Goal: Transaction & Acquisition: Purchase product/service

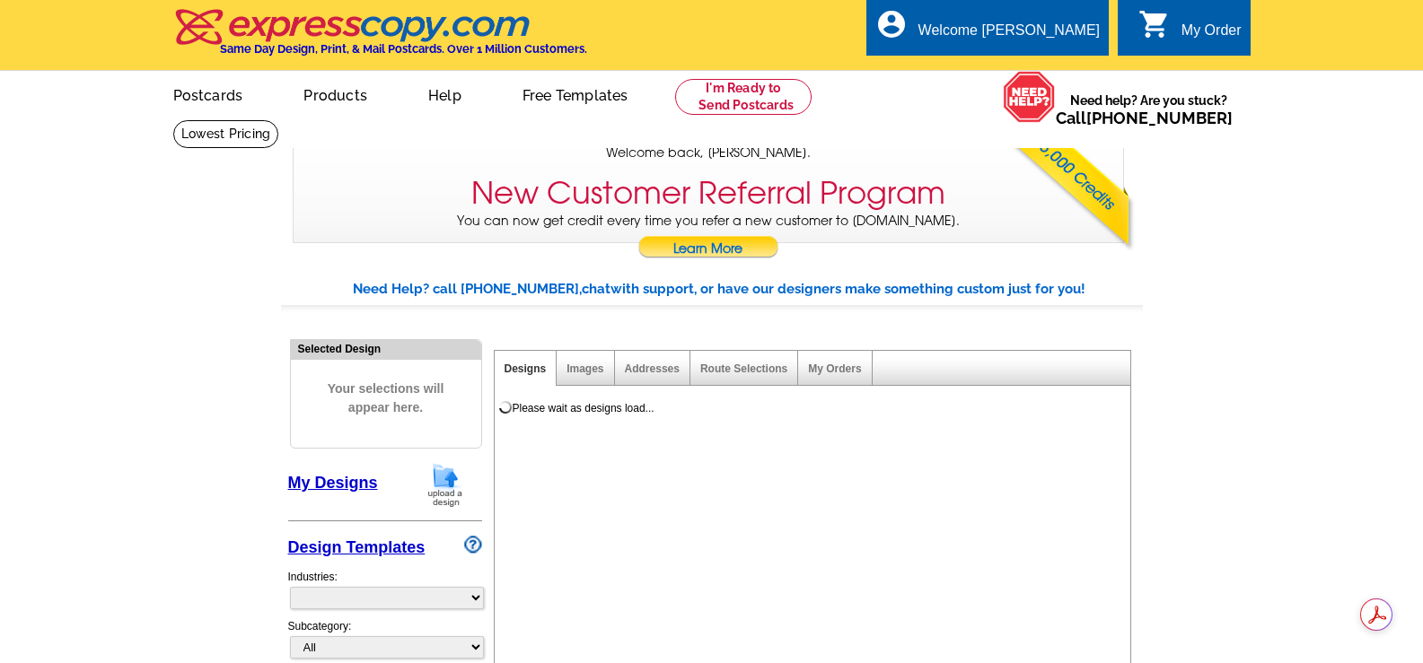
select select "785"
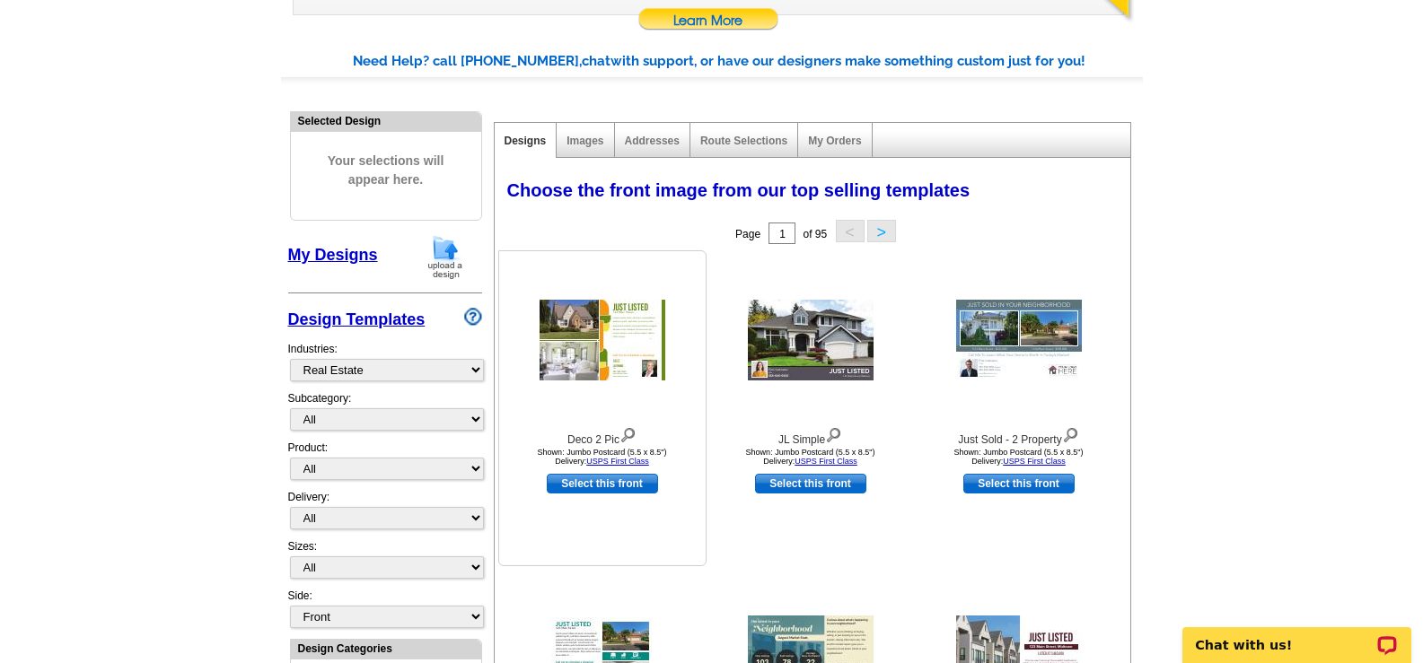
scroll to position [90, 0]
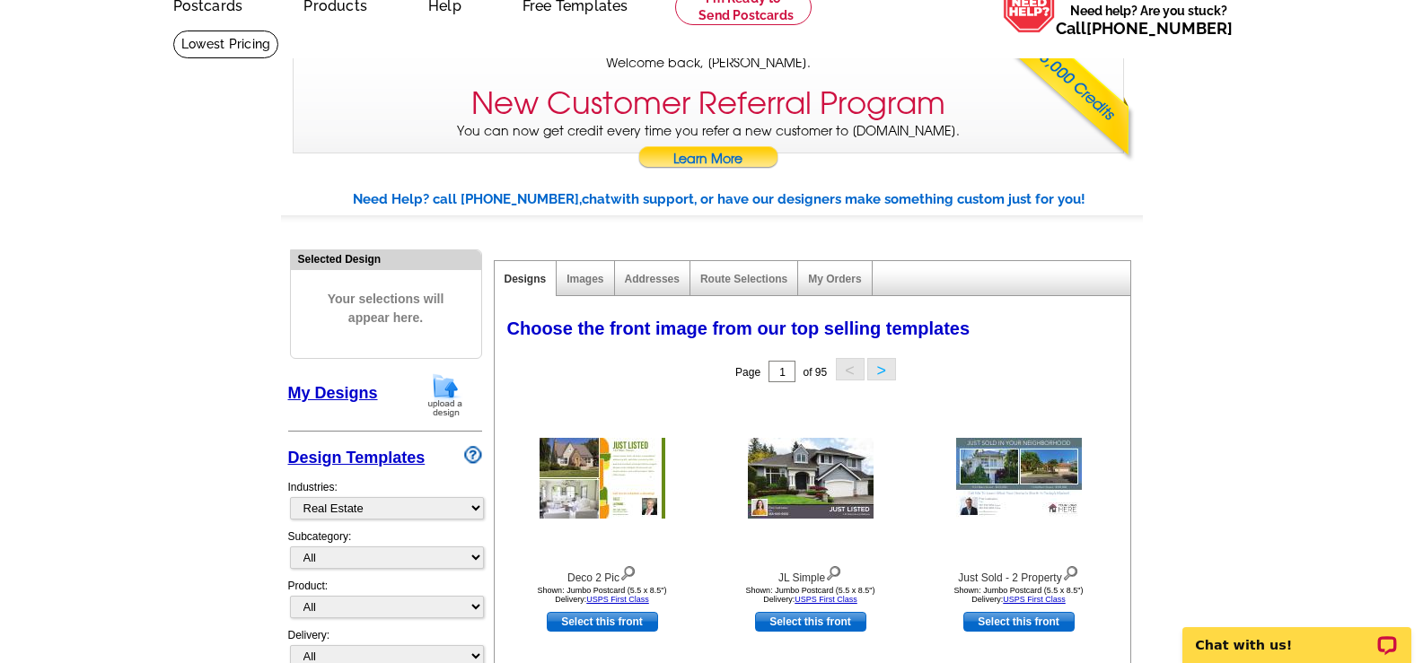
click at [604, 277] on div "Images" at bounding box center [584, 278] width 57 height 35
click at [567, 287] on div "Images" at bounding box center [584, 278] width 57 height 35
click at [571, 285] on link "Images" at bounding box center [584, 279] width 37 height 13
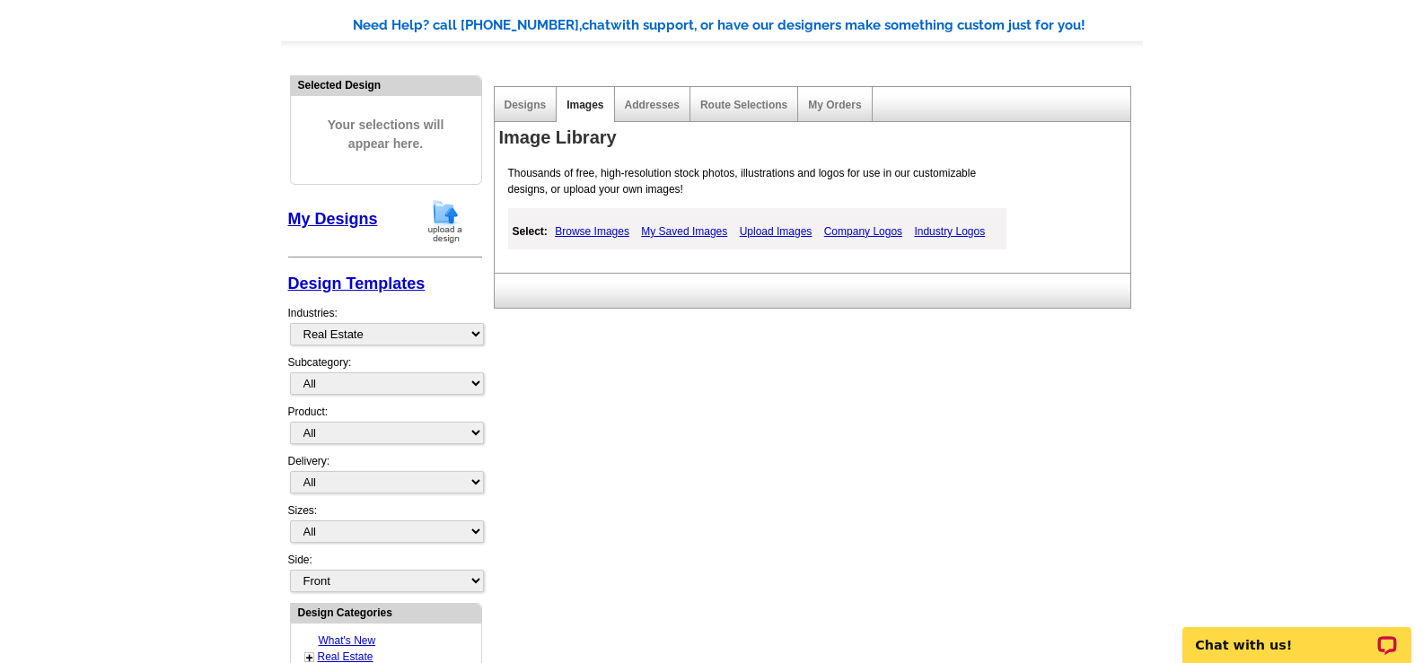
scroll to position [269, 0]
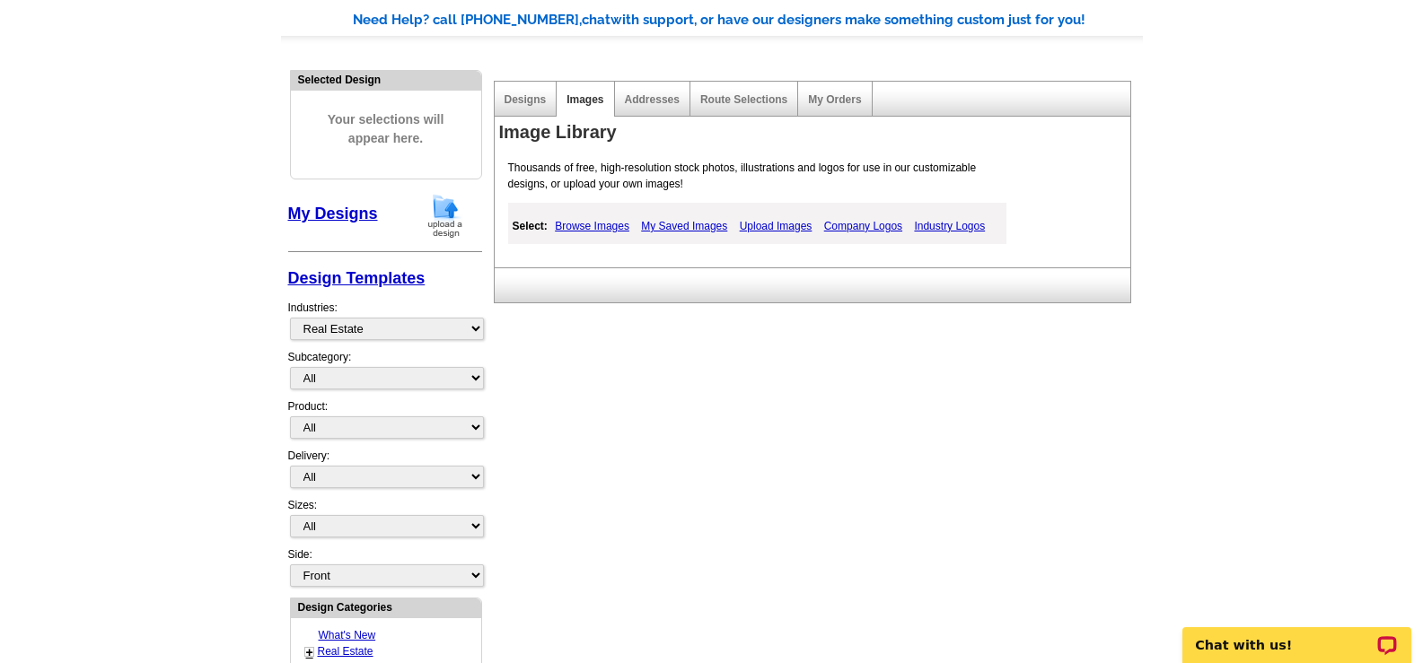
click at [655, 226] on link "My Saved Images" at bounding box center [683, 226] width 95 height 22
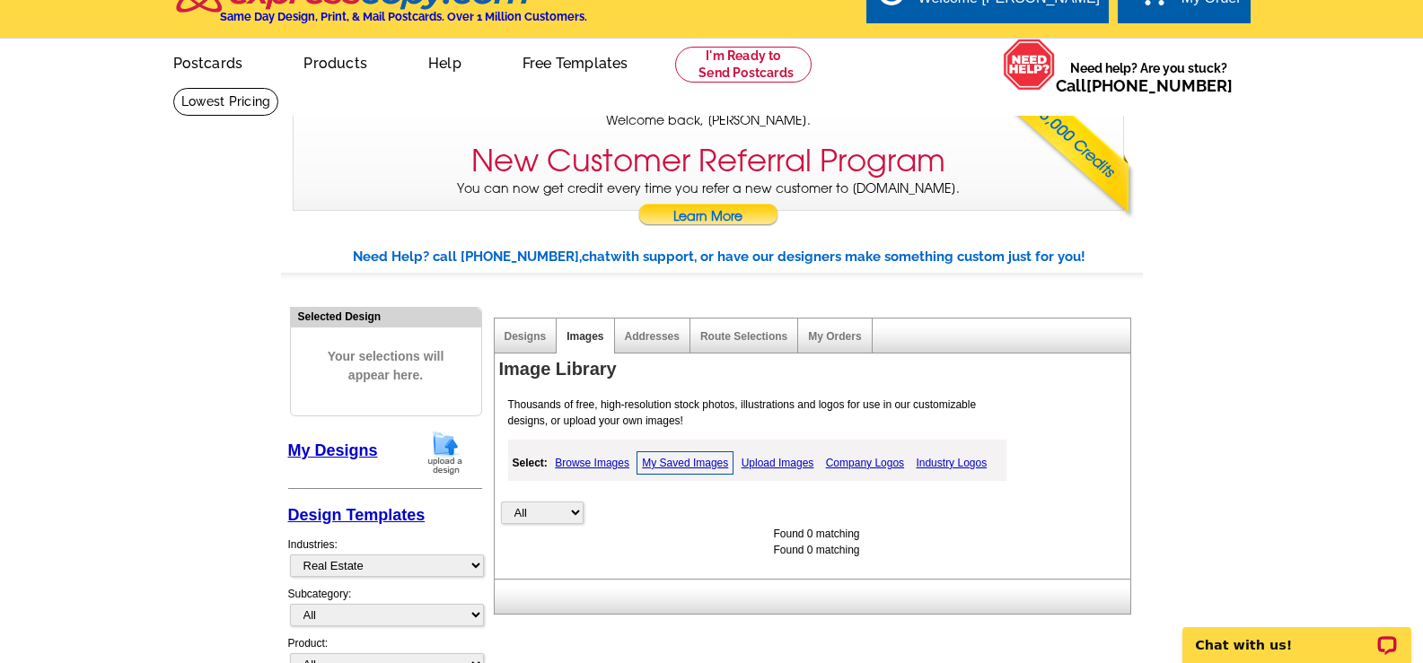
scroll to position [0, 0]
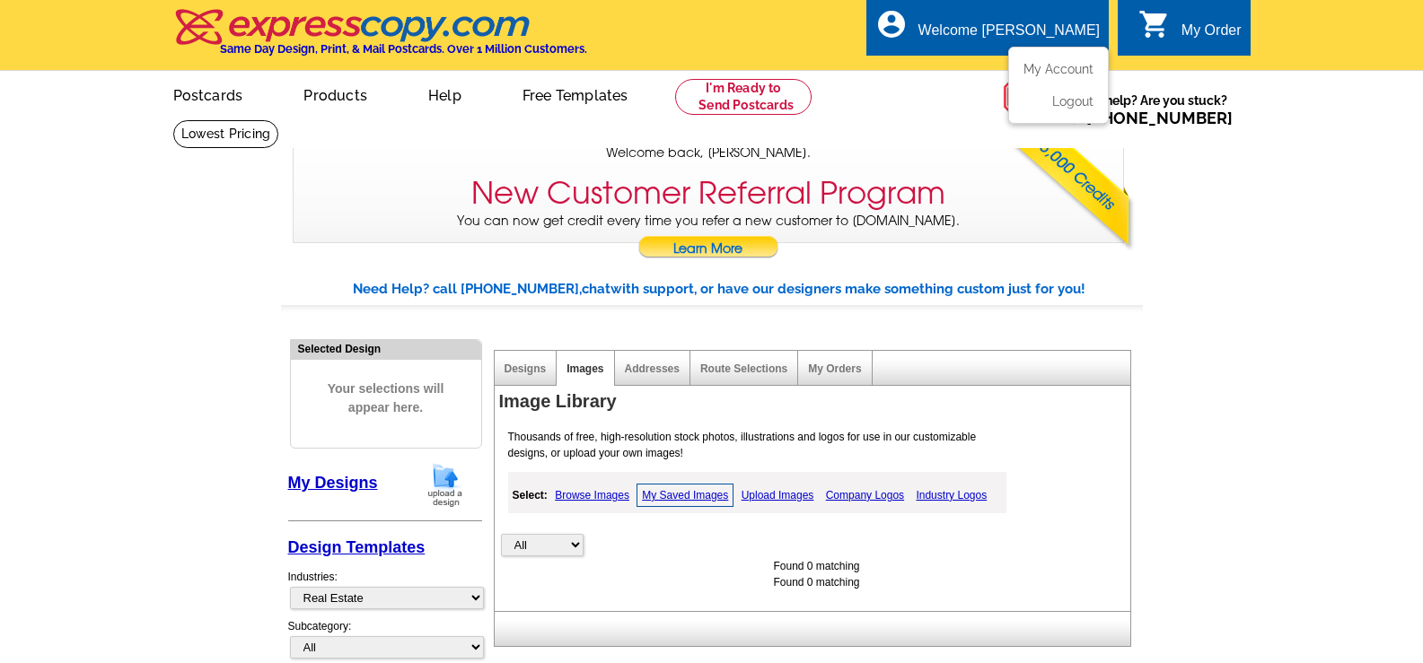
click at [1048, 40] on div "Welcome [PERSON_NAME]" at bounding box center [1008, 34] width 181 height 25
click at [1042, 73] on link "My Account" at bounding box center [1054, 69] width 77 height 16
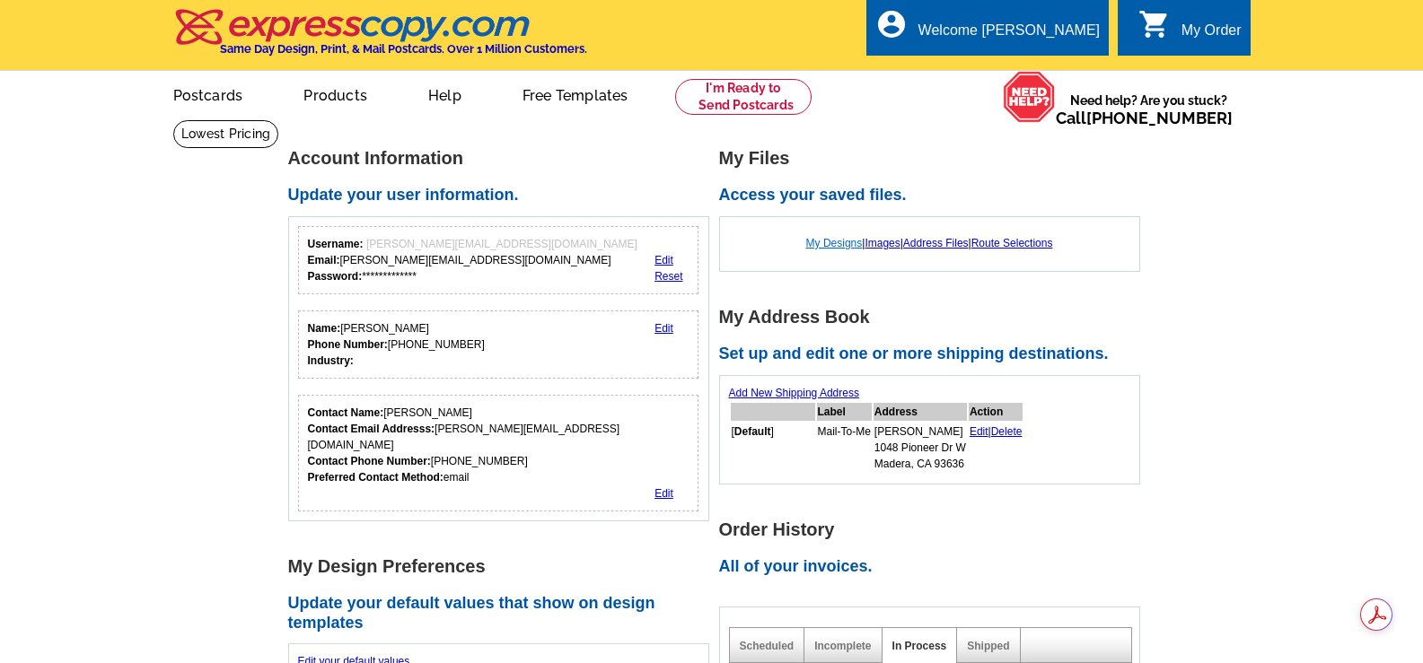
click at [831, 241] on link "My Designs" at bounding box center [834, 243] width 57 height 13
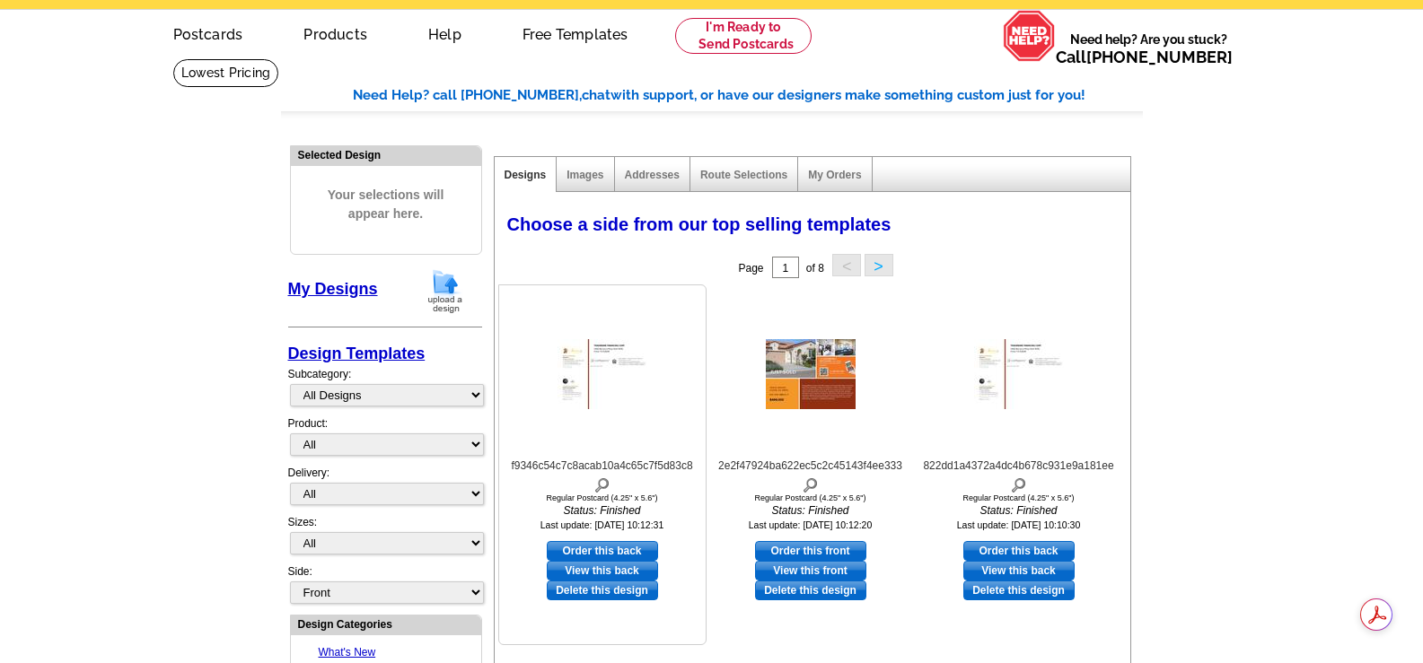
scroll to position [180, 0]
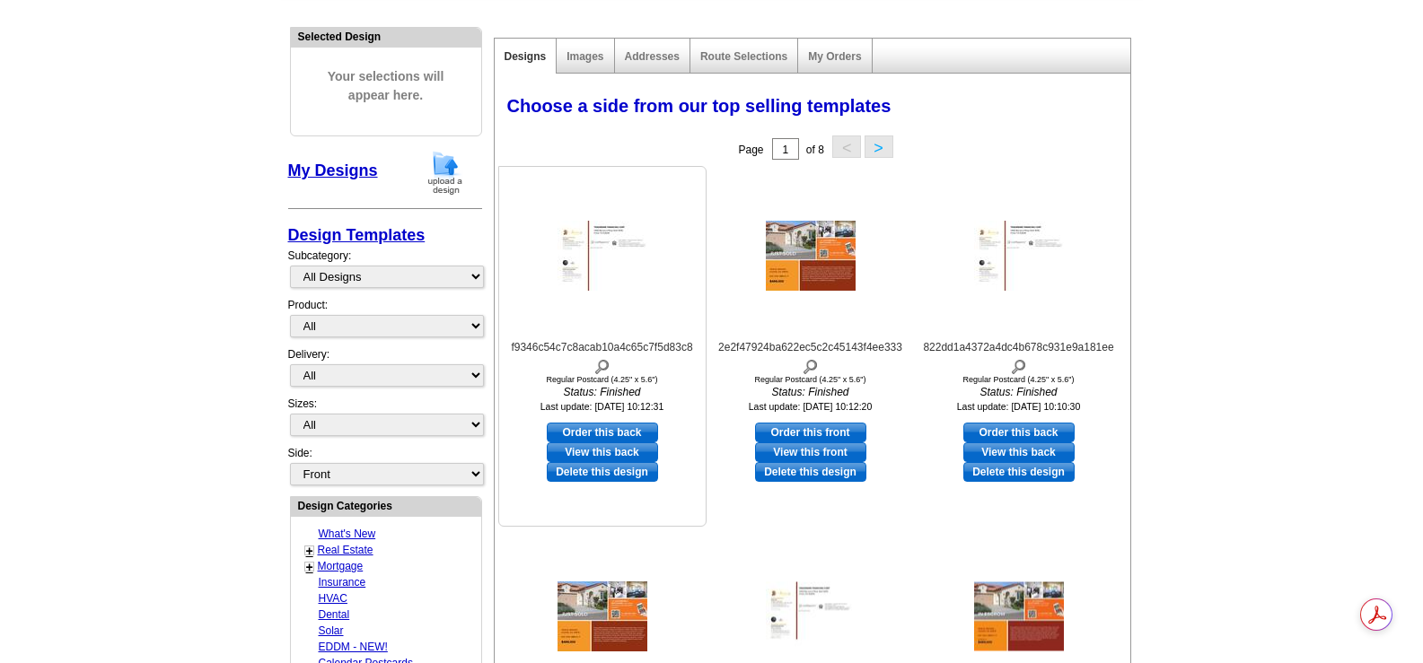
click at [602, 433] on link "Order this back" at bounding box center [602, 433] width 111 height 20
select select "1"
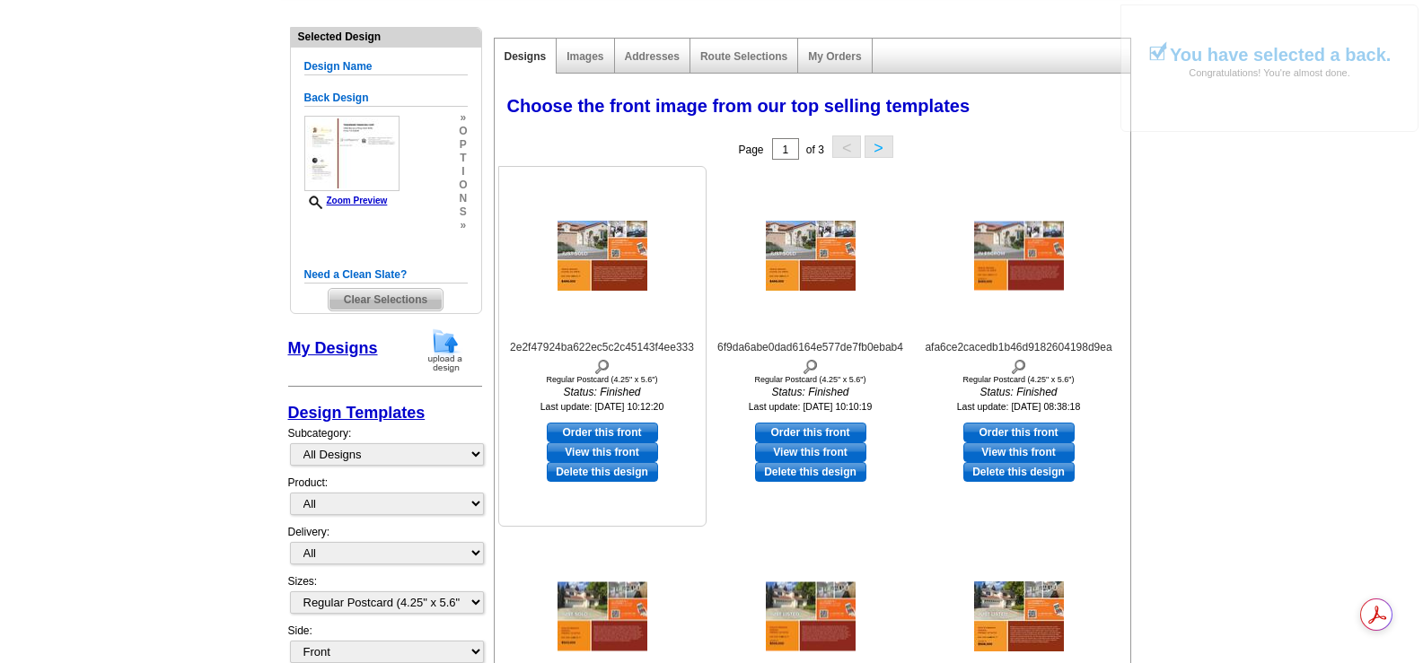
click at [584, 442] on link "Order this front" at bounding box center [602, 433] width 111 height 20
select select "back"
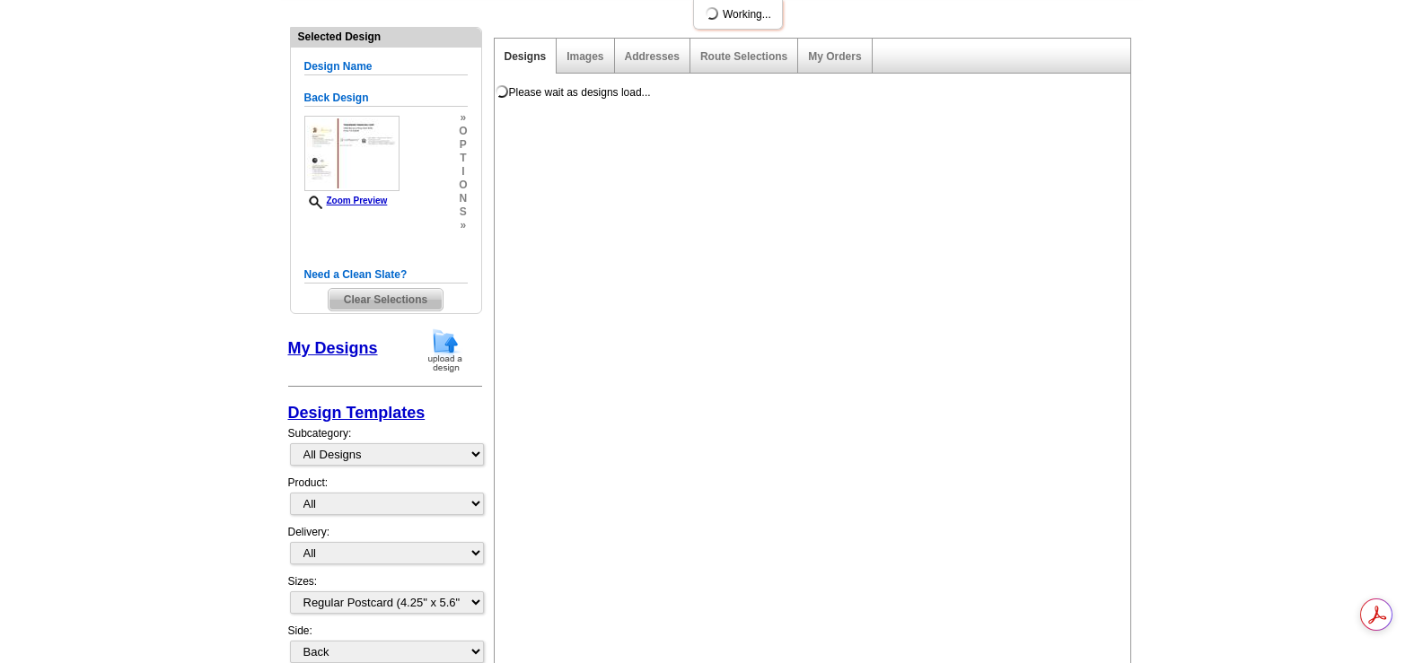
scroll to position [0, 0]
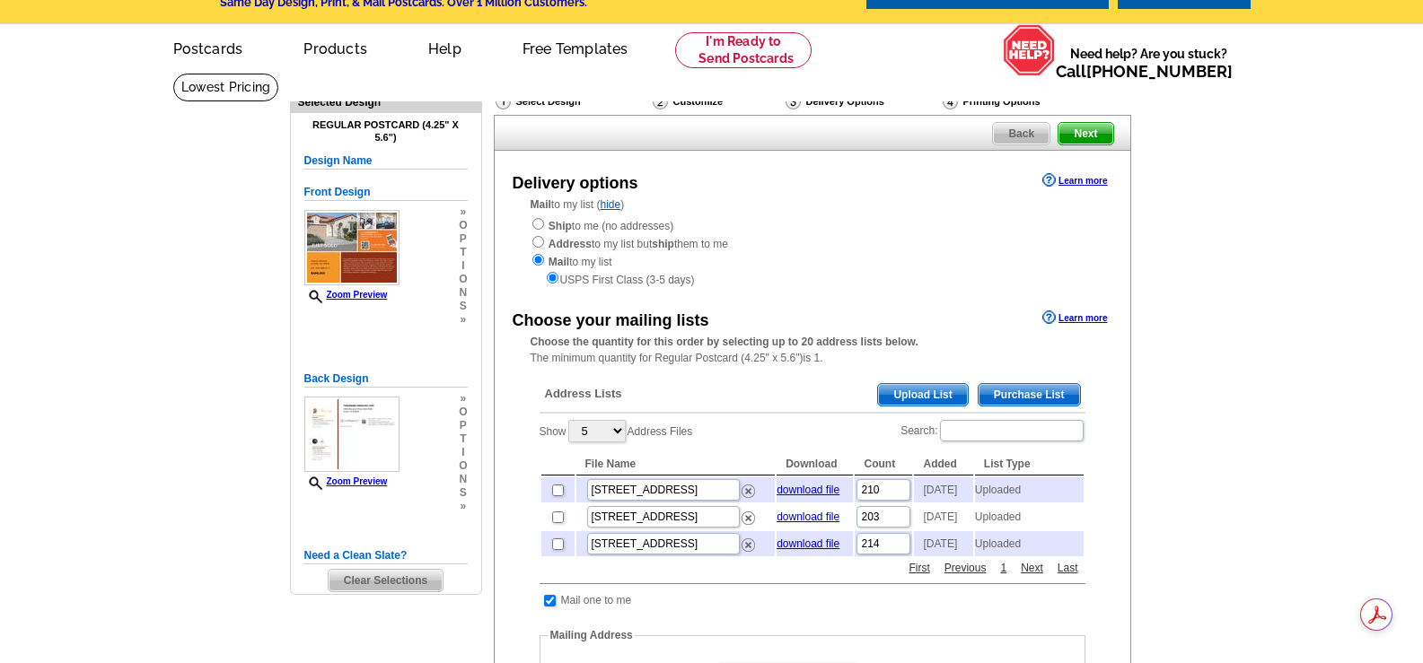
scroll to position [90, 0]
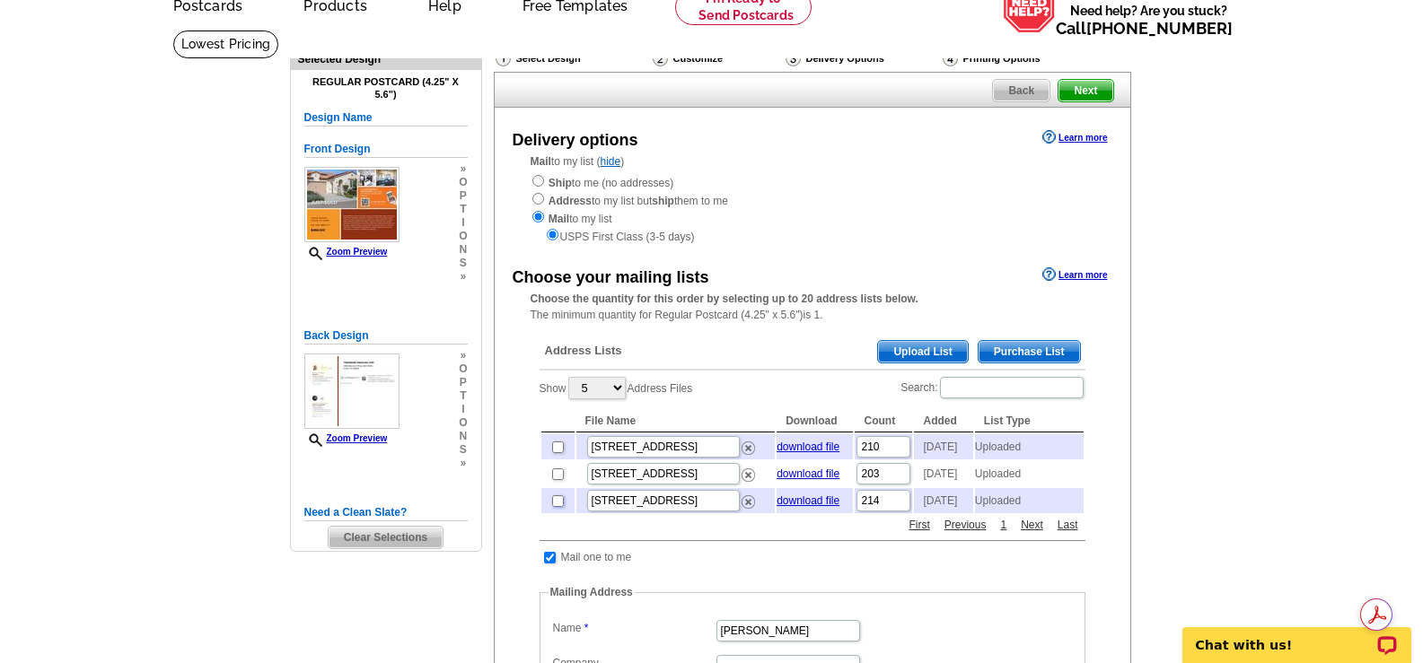
click at [558, 507] on input "checkbox" at bounding box center [558, 501] width 12 height 12
checkbox input "true"
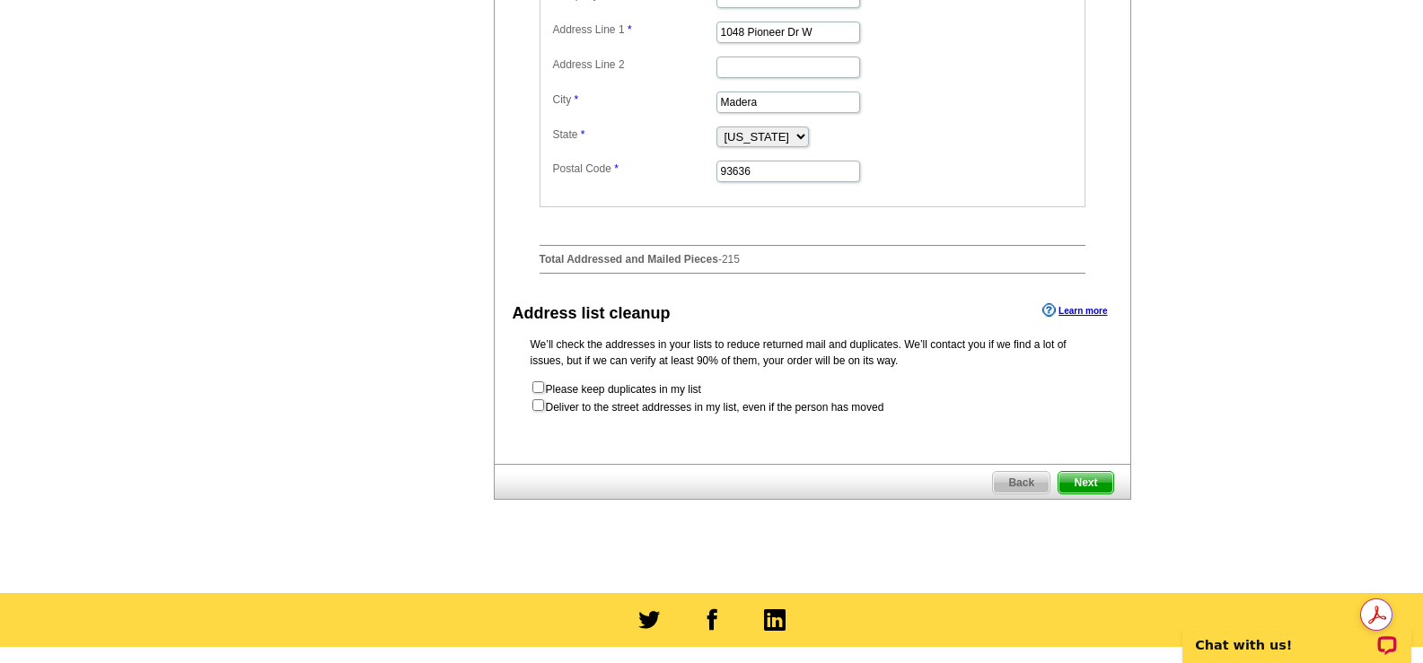
scroll to position [808, 0]
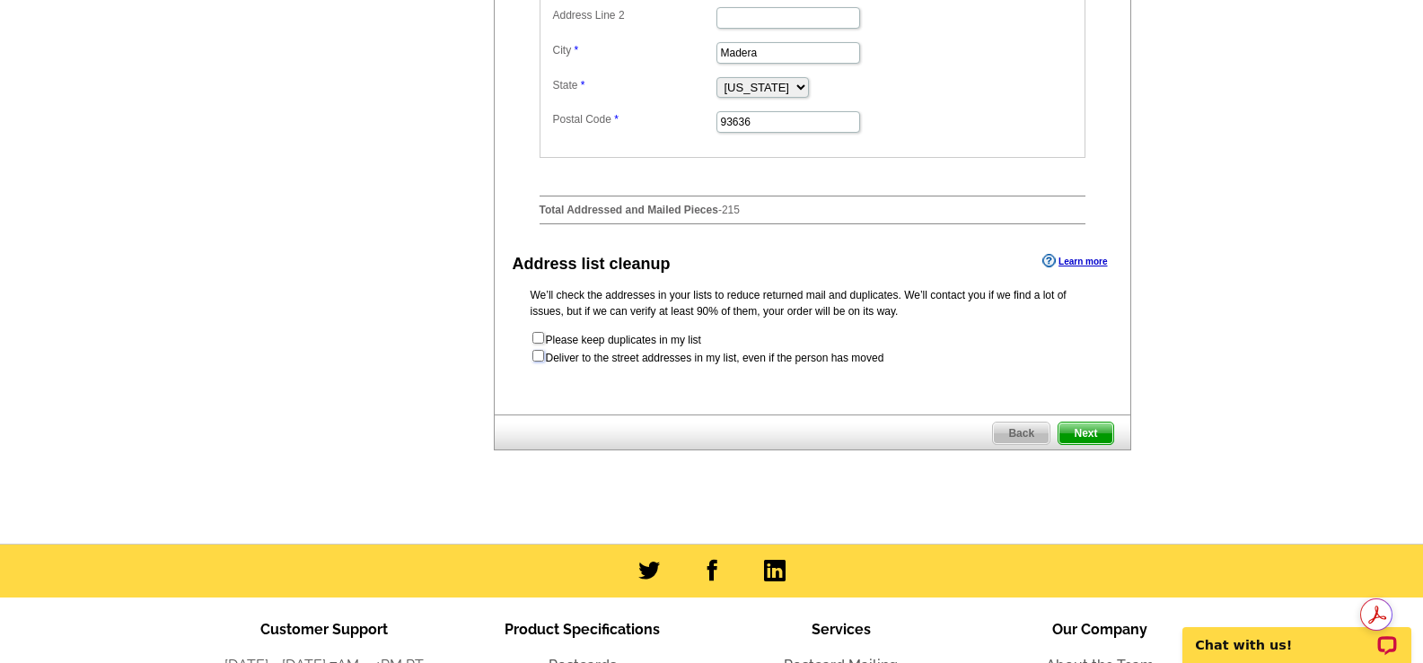
click at [539, 362] on input "checkbox" at bounding box center [538, 356] width 12 height 12
checkbox input "true"
radio input "true"
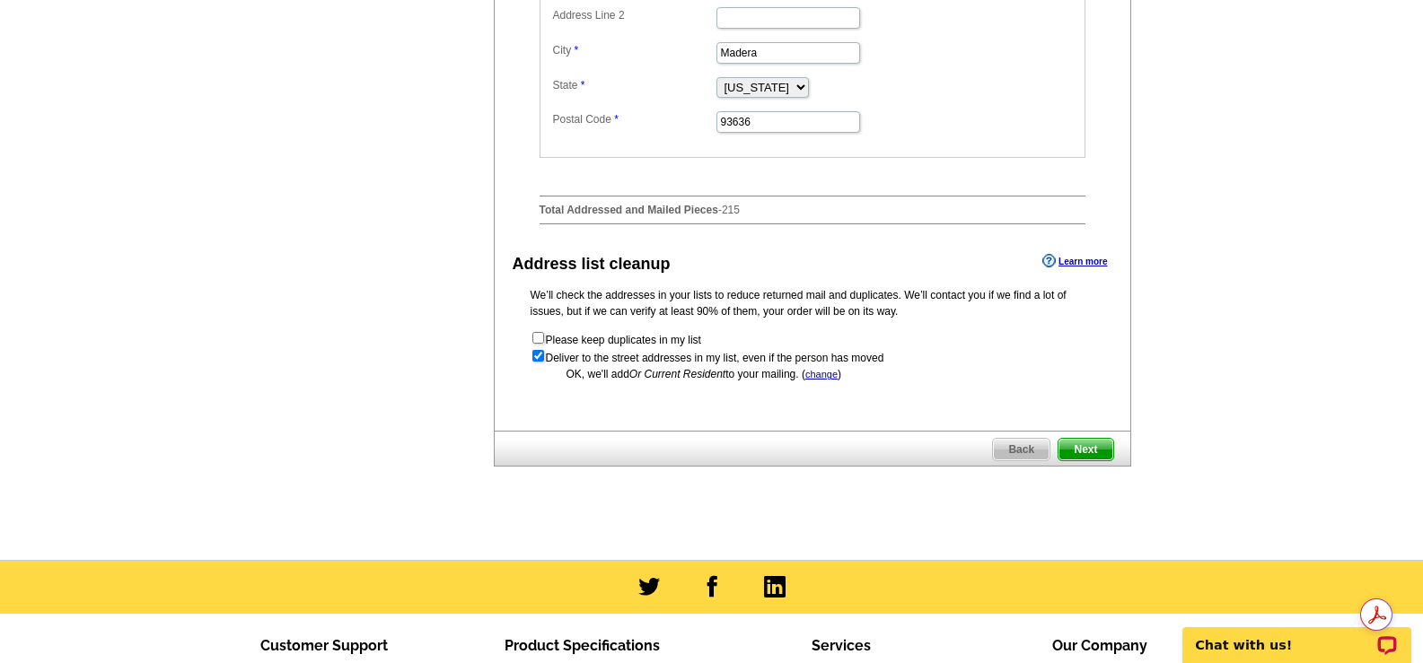
click at [1076, 460] on span "Next" at bounding box center [1085, 450] width 54 height 22
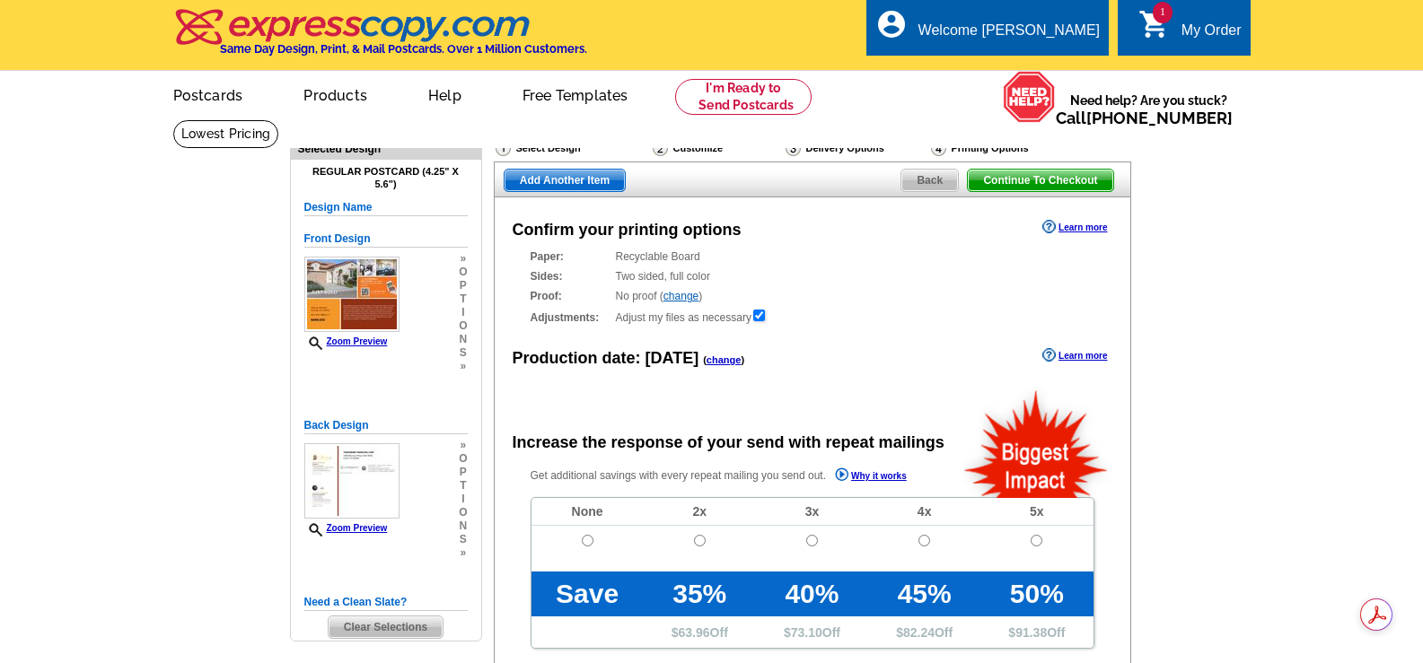
radio input "false"
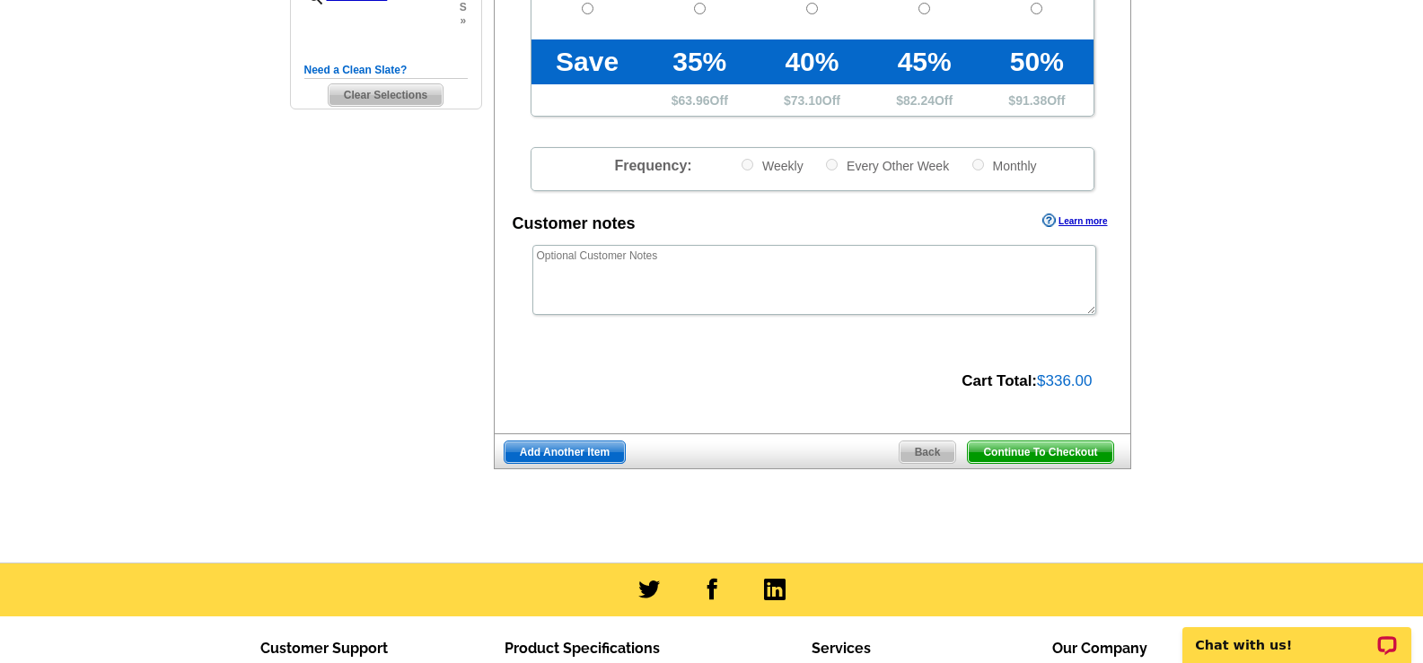
scroll to position [539, 0]
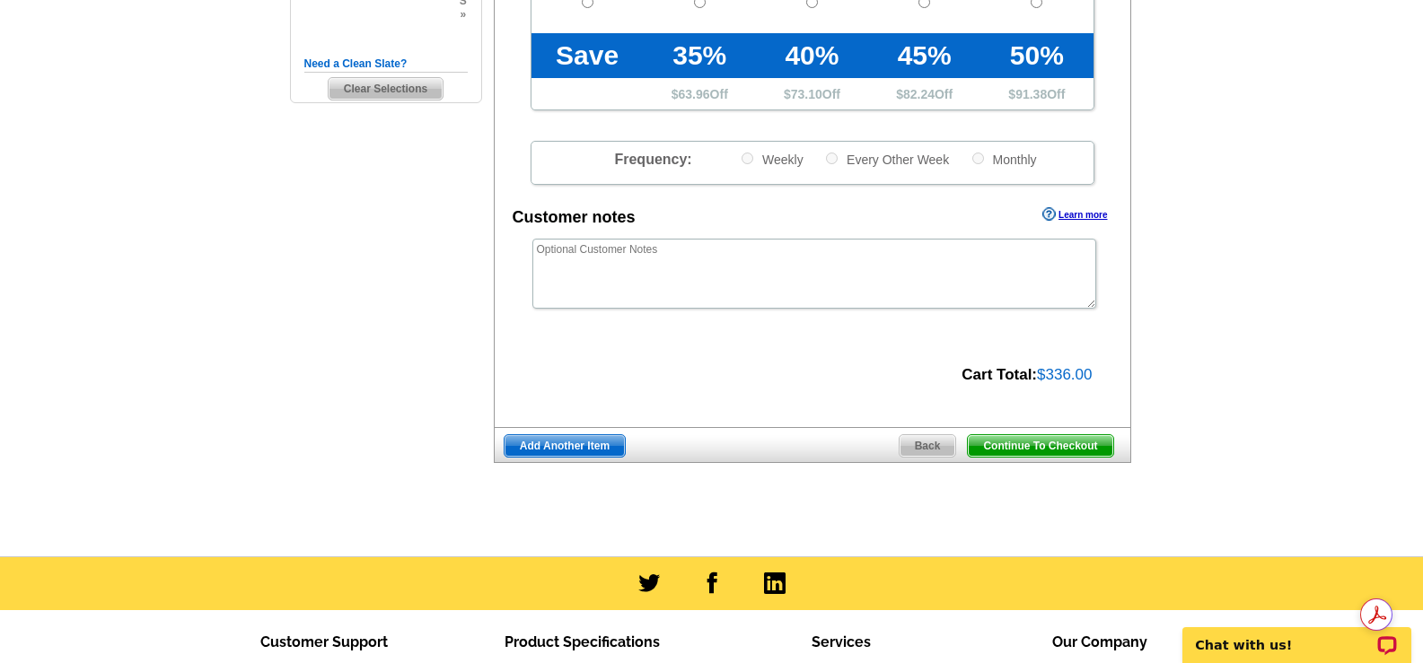
click at [1016, 449] on span "Continue To Checkout" at bounding box center [1040, 446] width 145 height 22
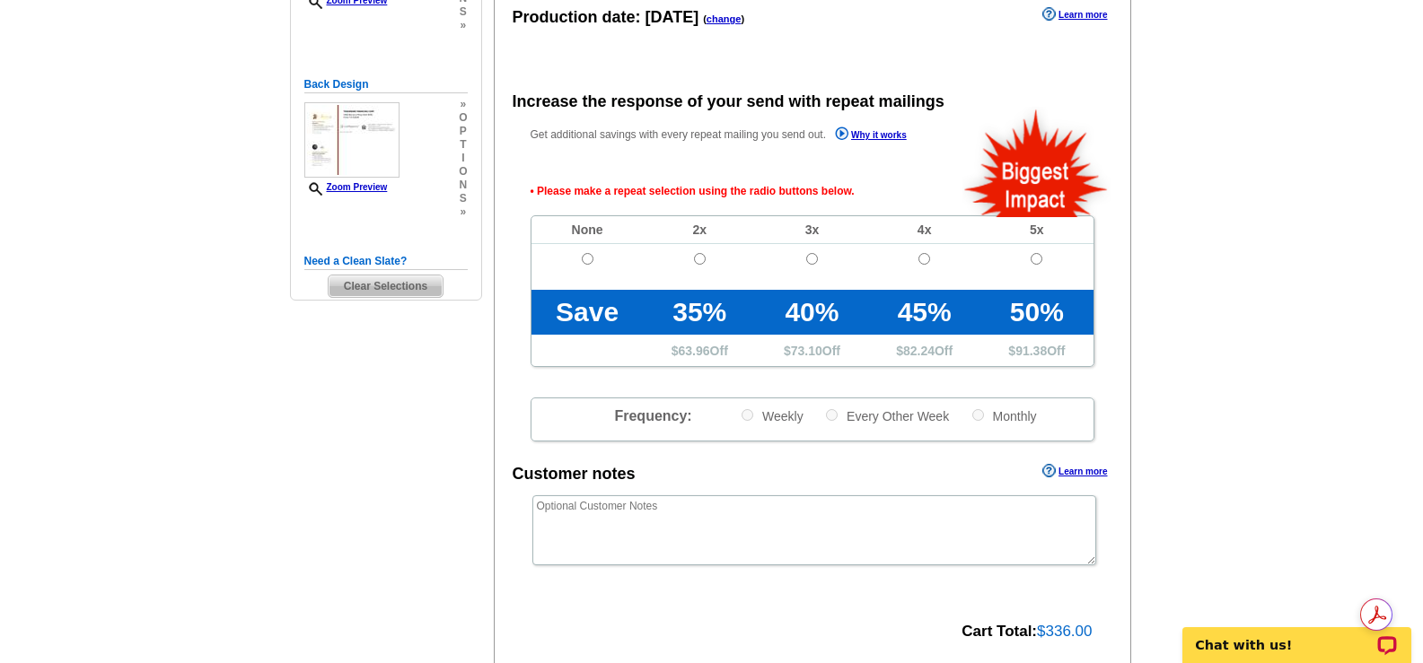
scroll to position [312, 0]
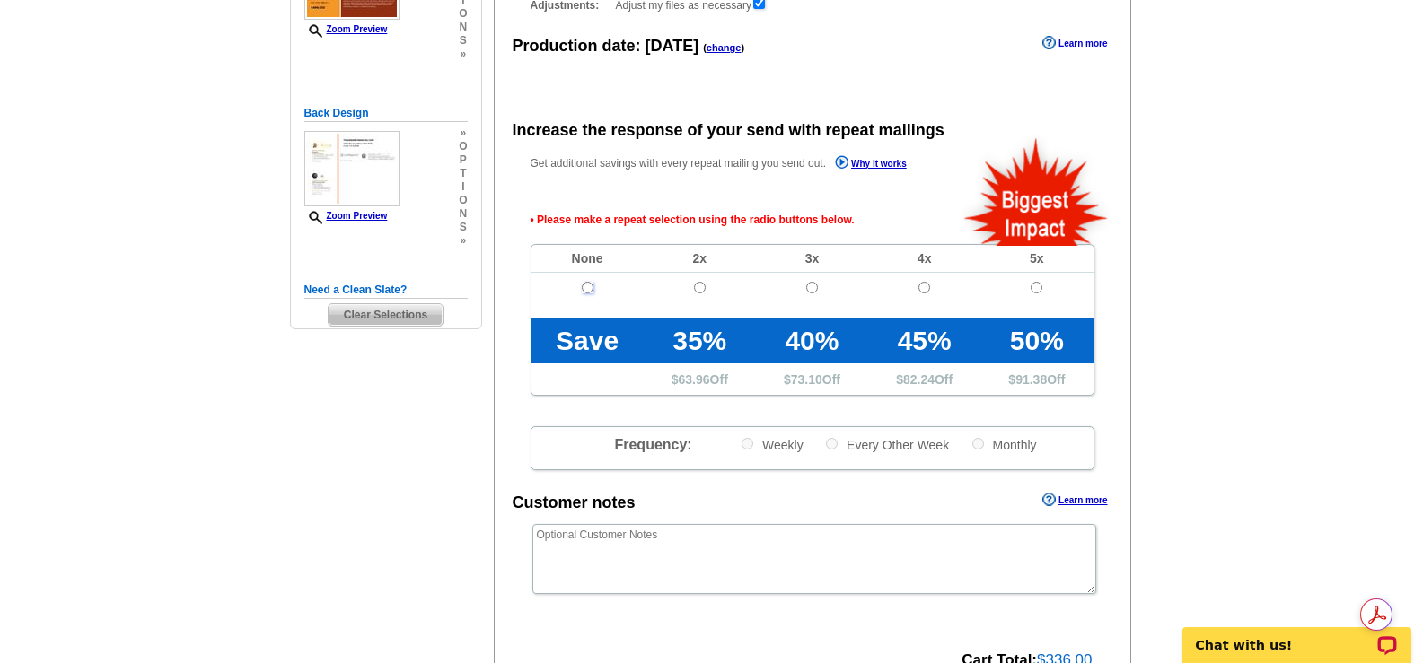
click at [589, 294] on input "radio" at bounding box center [588, 288] width 12 height 12
radio input "true"
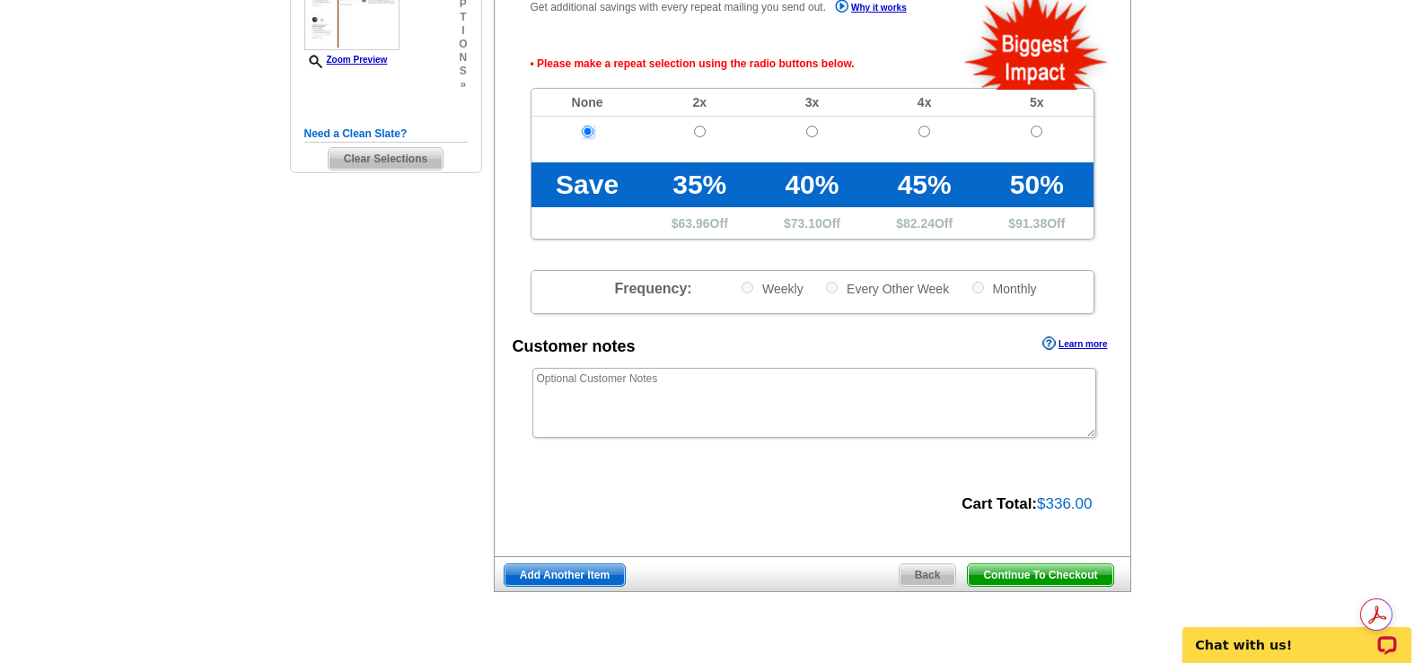
scroll to position [582, 0]
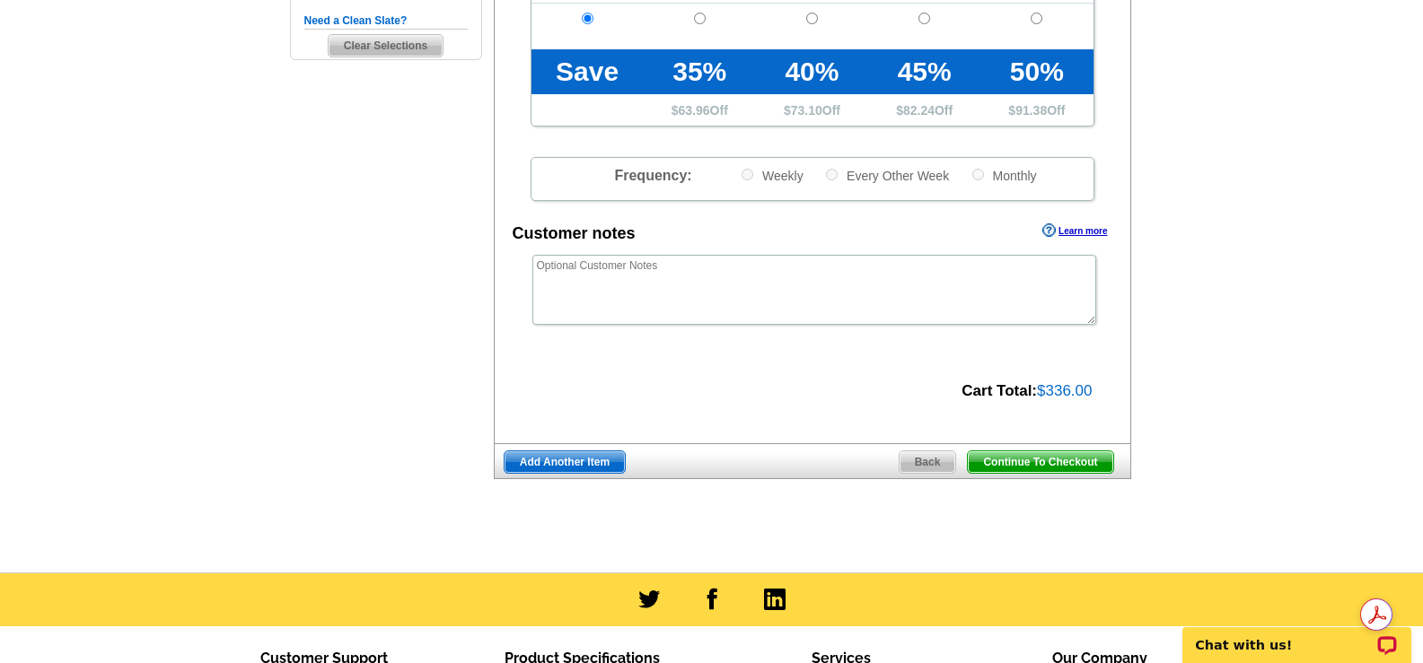
click at [1002, 460] on span "Continue To Checkout" at bounding box center [1040, 462] width 145 height 22
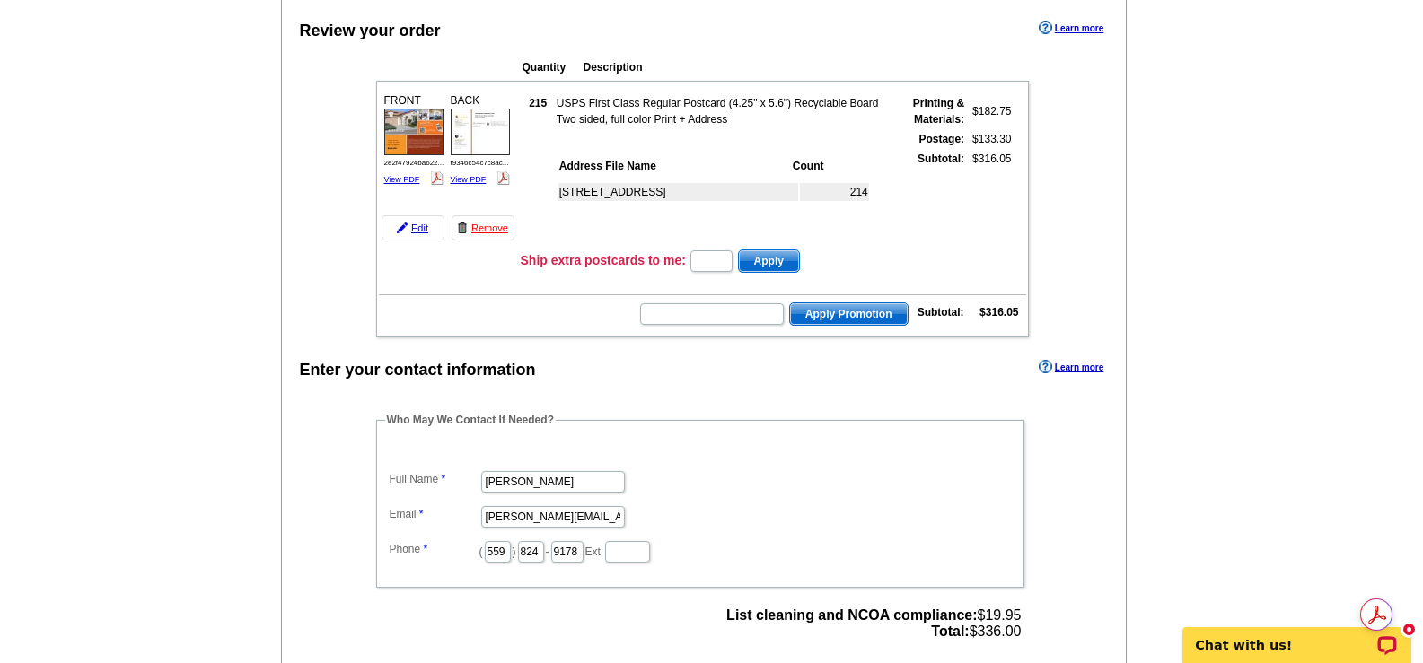
scroll to position [180, 0]
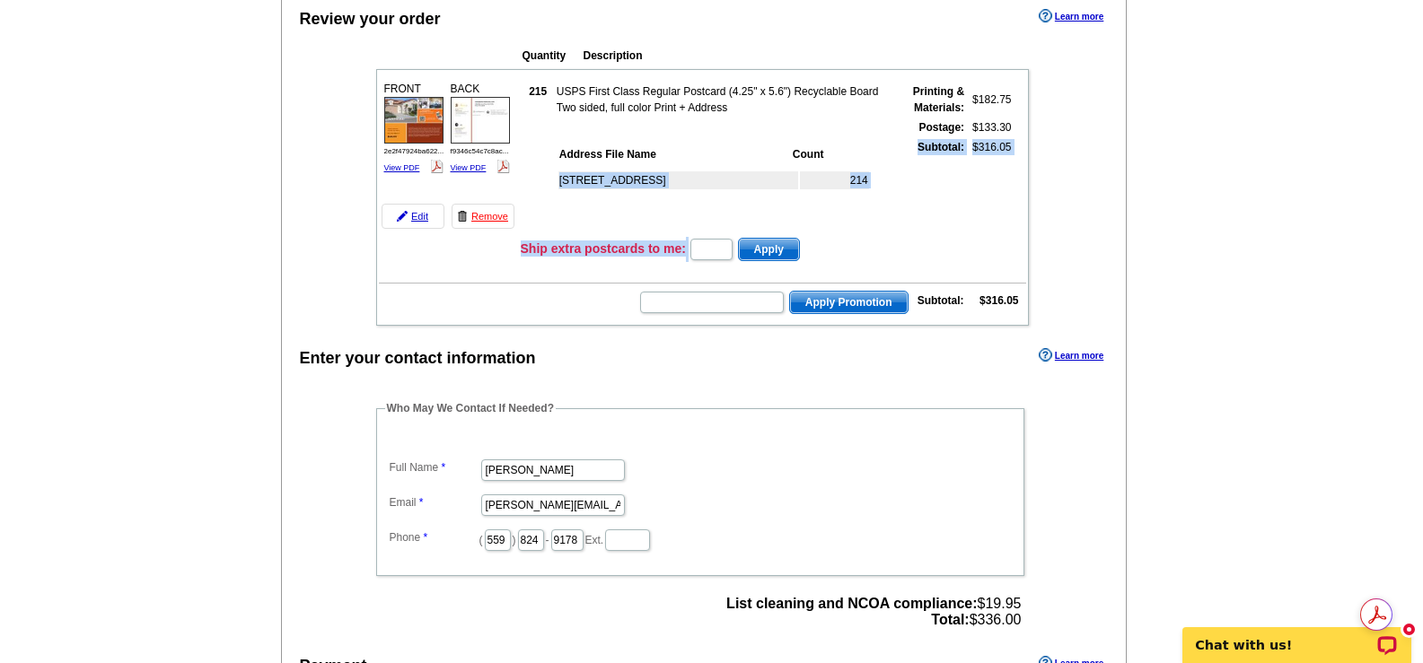
click at [718, 233] on tbody "FRONT 2e2f47924ba622... View PDF 215" at bounding box center [702, 197] width 647 height 251
click at [715, 245] on input "text" at bounding box center [711, 250] width 42 height 22
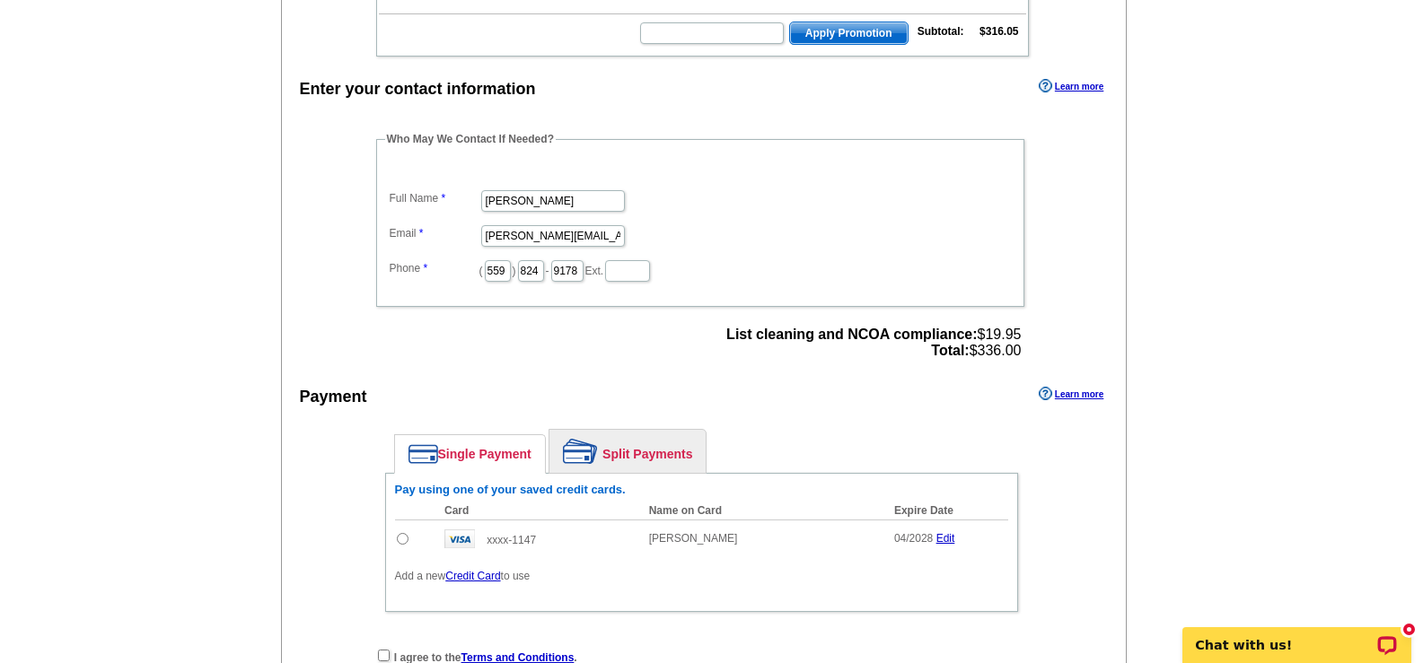
scroll to position [718, 0]
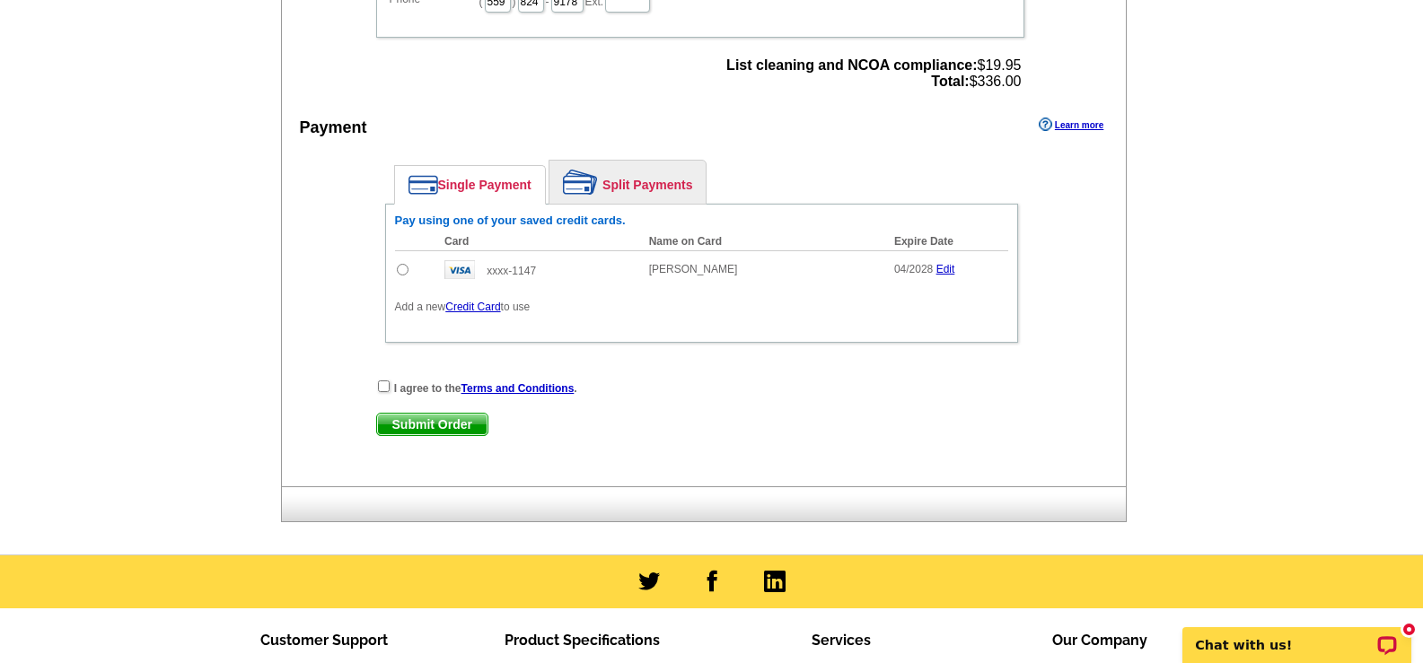
click at [401, 275] on input "radio" at bounding box center [403, 270] width 12 height 12
radio input "true"
click at [379, 388] on input "checkbox" at bounding box center [384, 387] width 12 height 12
checkbox input "true"
click at [422, 428] on span "Submit Order" at bounding box center [432, 425] width 110 height 22
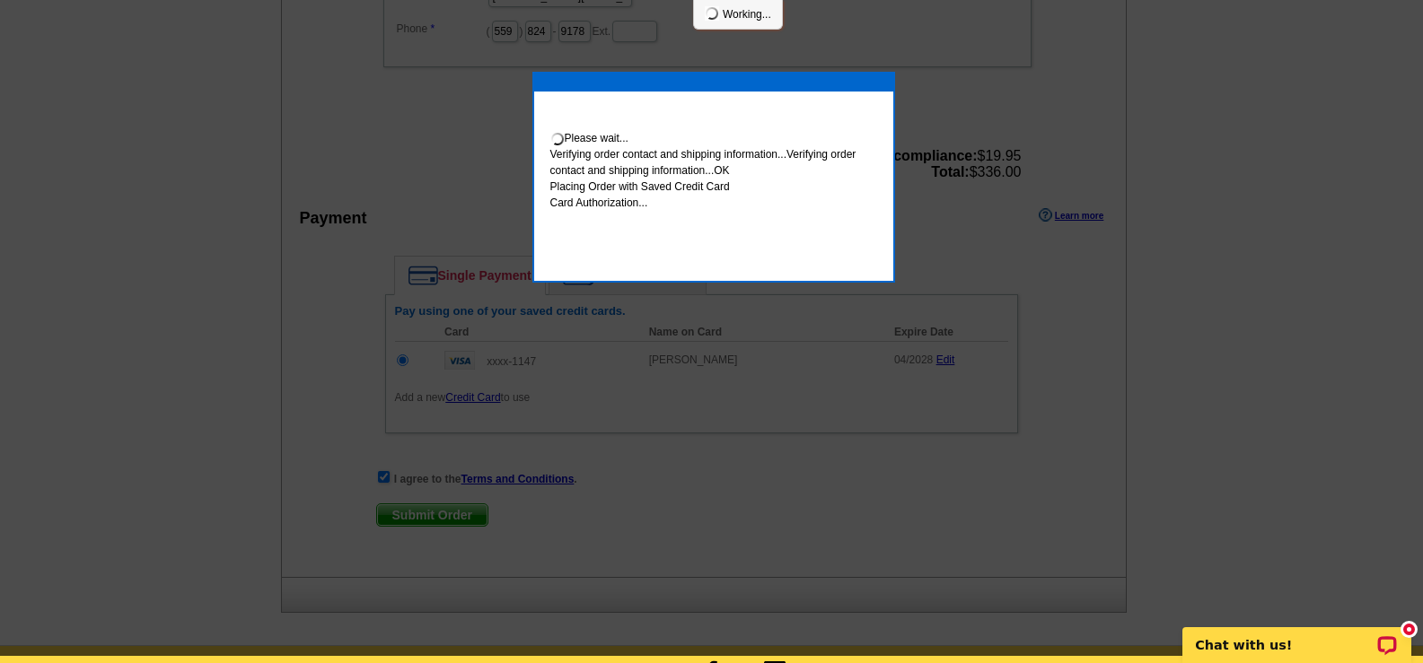
scroll to position [711, 0]
